Goal: Navigation & Orientation: Find specific page/section

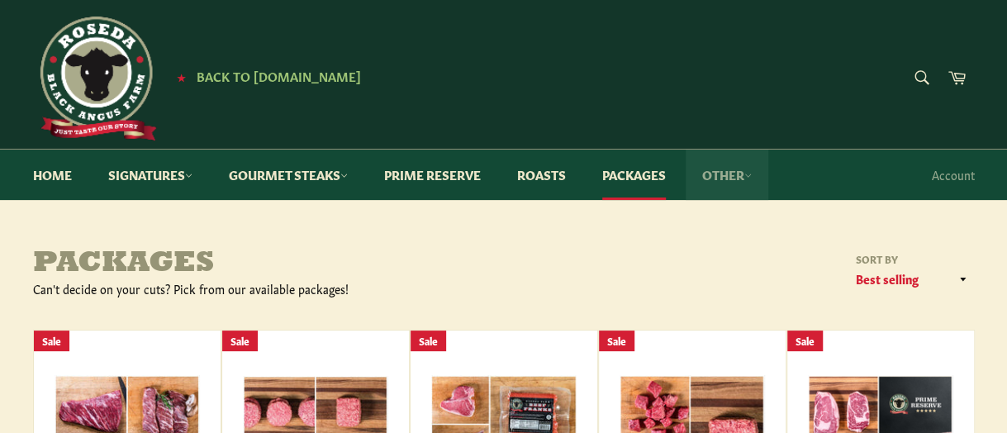
click at [730, 177] on link "Other" at bounding box center [726, 174] width 83 height 50
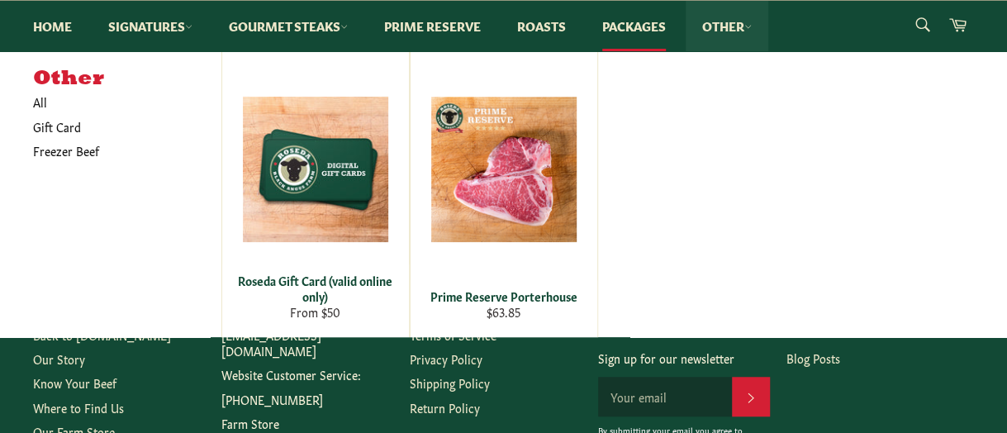
scroll to position [495, 0]
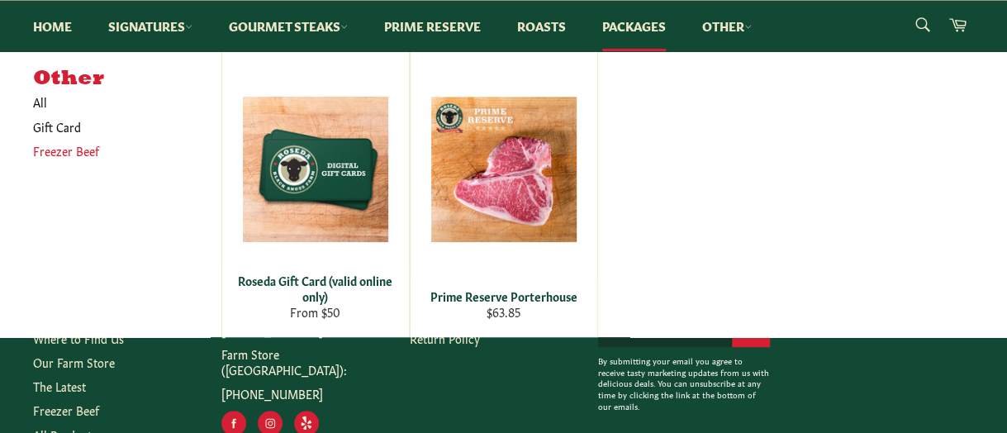
click at [81, 154] on link "Freezer Beef" at bounding box center [115, 151] width 180 height 24
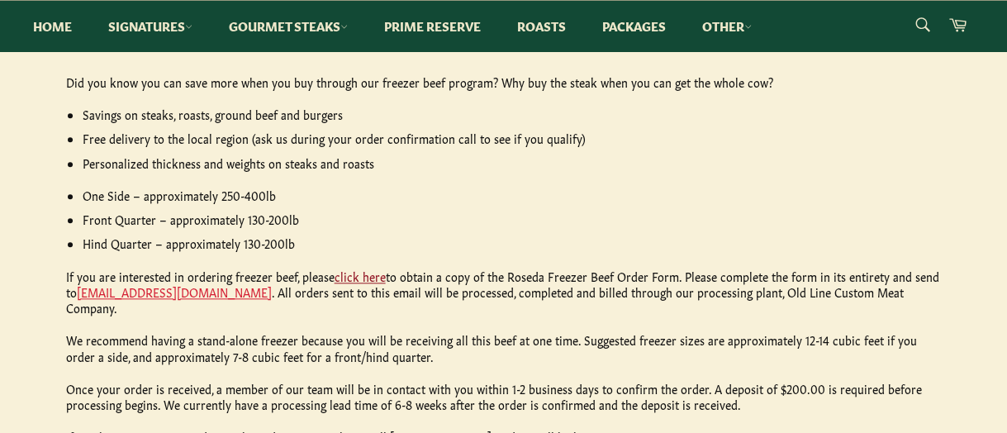
scroll to position [743, 0]
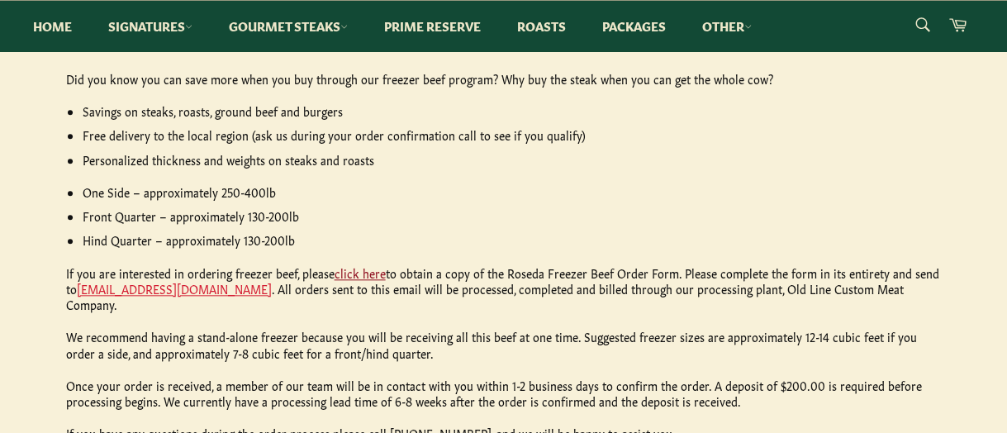
click at [365, 270] on link "click here" at bounding box center [359, 272] width 51 height 17
